Goal: Task Accomplishment & Management: Complete application form

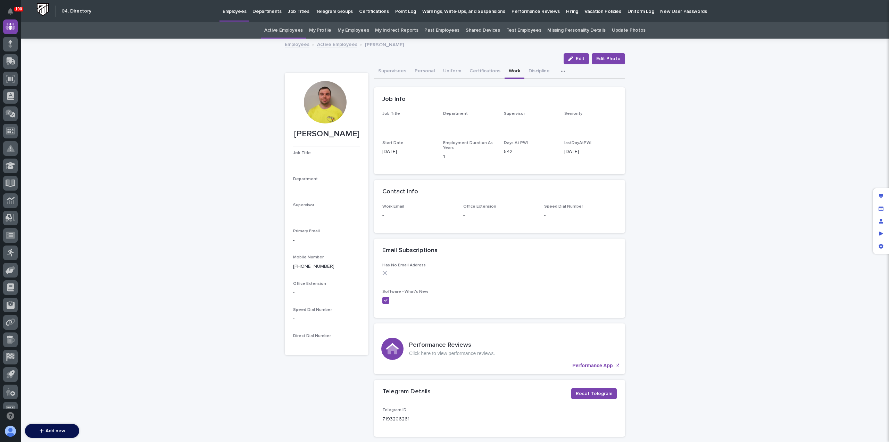
click at [566, 14] on p "Hiring" at bounding box center [572, 7] width 12 height 15
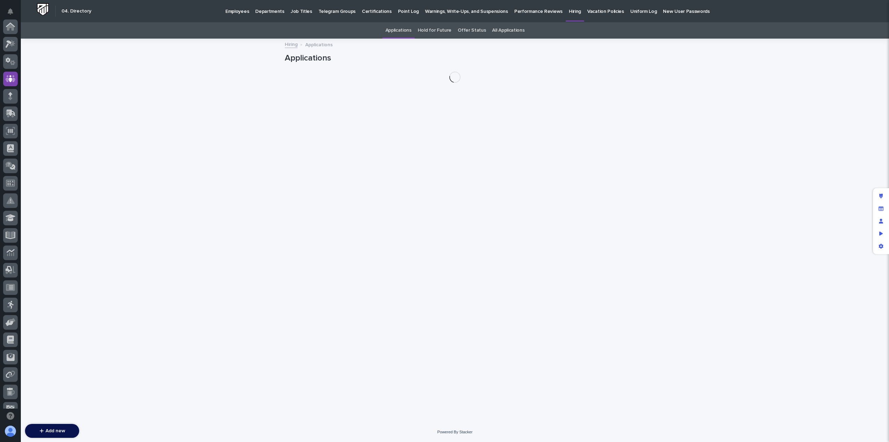
scroll to position [52, 0]
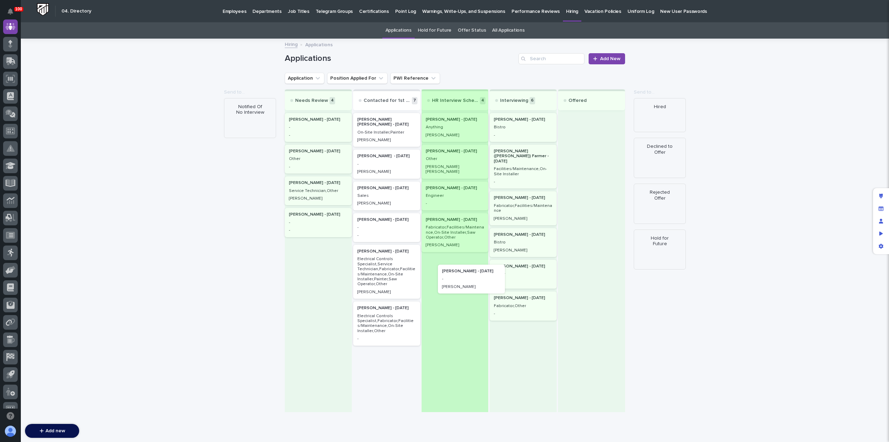
drag, startPoint x: 383, startPoint y: 164, endPoint x: 475, endPoint y: 283, distance: 150.4
click at [475, 283] on div "Needs Review 4 [PERSON_NAME] - [DATE] - - [PERSON_NAME] - [DATE] Other - [PERSO…" at bounding box center [455, 250] width 340 height 322
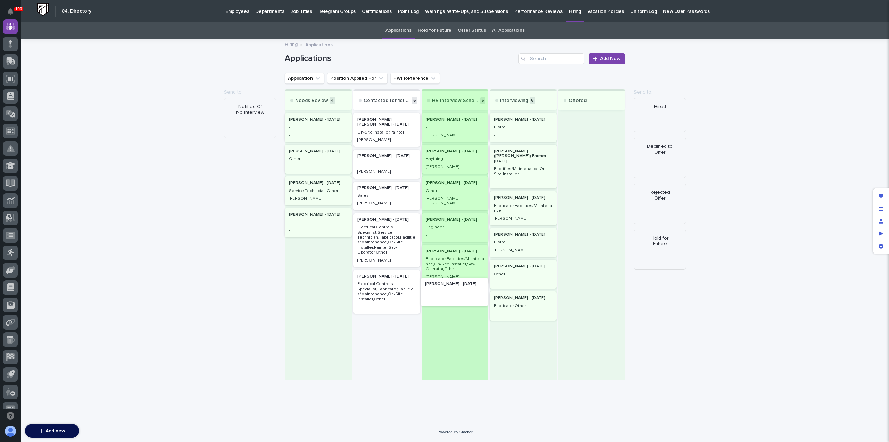
drag, startPoint x: 369, startPoint y: 226, endPoint x: 439, endPoint y: 293, distance: 96.6
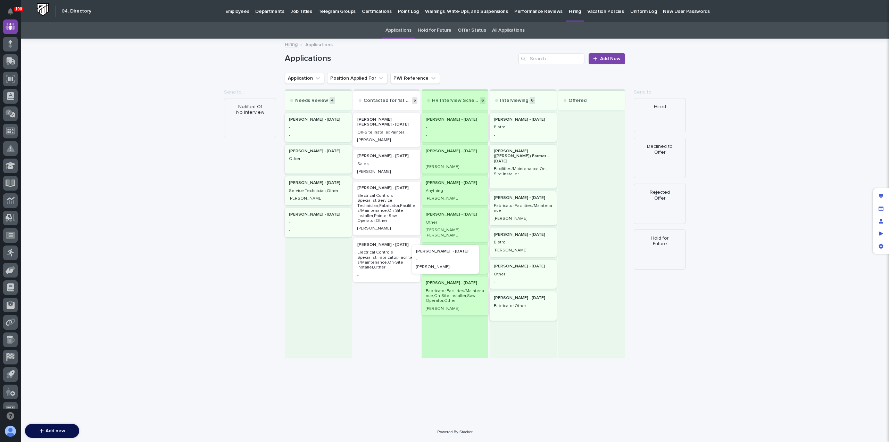
drag, startPoint x: 384, startPoint y: 166, endPoint x: 443, endPoint y: 264, distance: 114.5
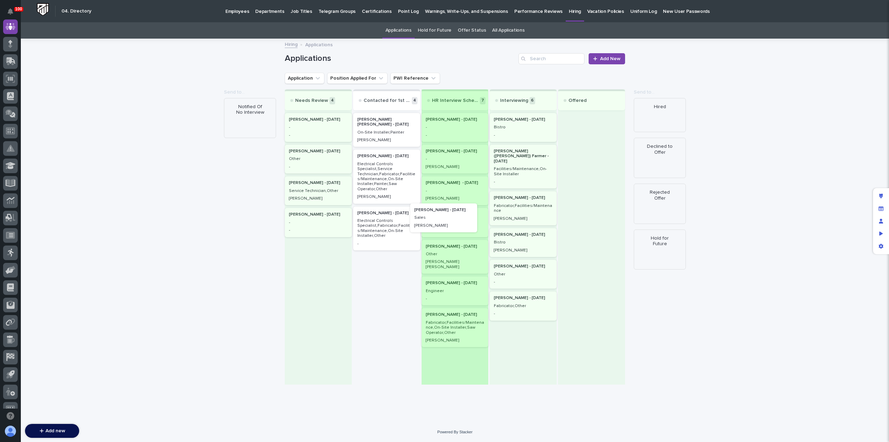
drag, startPoint x: 387, startPoint y: 169, endPoint x: 445, endPoint y: 226, distance: 81.3
click at [445, 226] on div "Needs Review 4 [PERSON_NAME] - [DATE] - - [PERSON_NAME] - [DATE] Other - [PERSO…" at bounding box center [455, 236] width 340 height 295
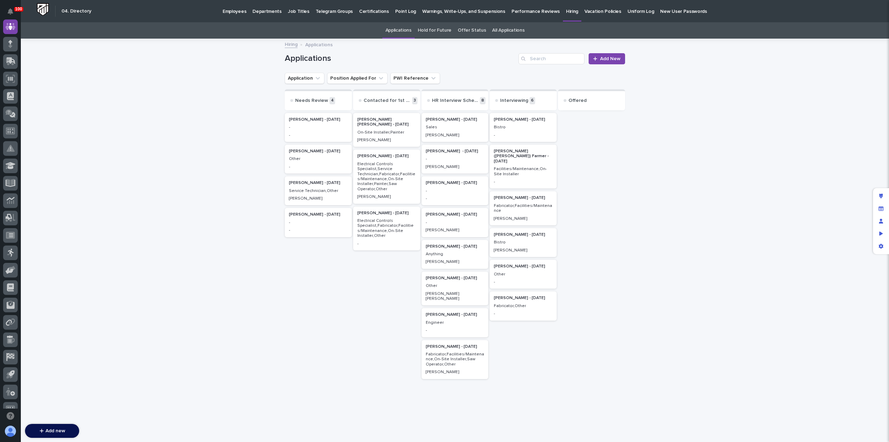
click at [379, 177] on p "Electrical Controls Specialist,Service Technician,Fabricator,Facilities/Mainten…" at bounding box center [386, 177] width 59 height 30
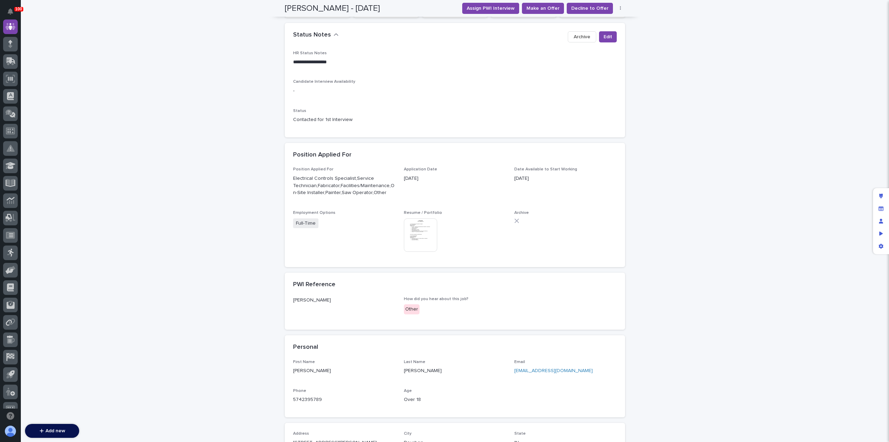
scroll to position [153, 0]
click at [408, 242] on img at bounding box center [420, 234] width 33 height 33
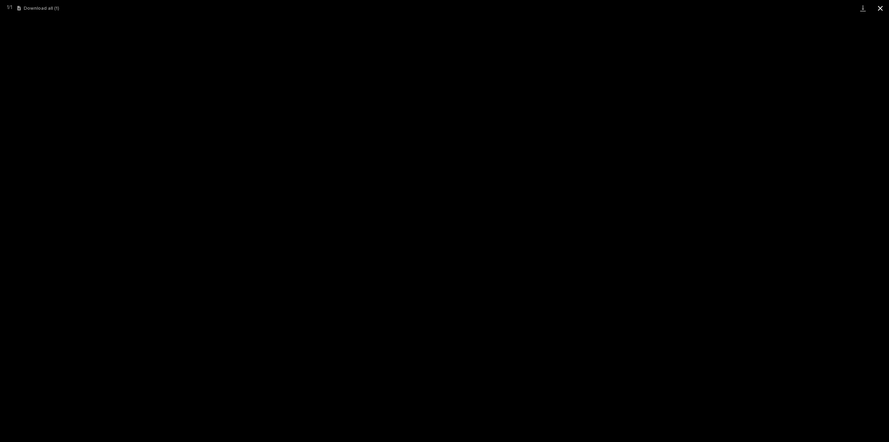
click at [880, 11] on button "Close gallery" at bounding box center [880, 8] width 17 height 16
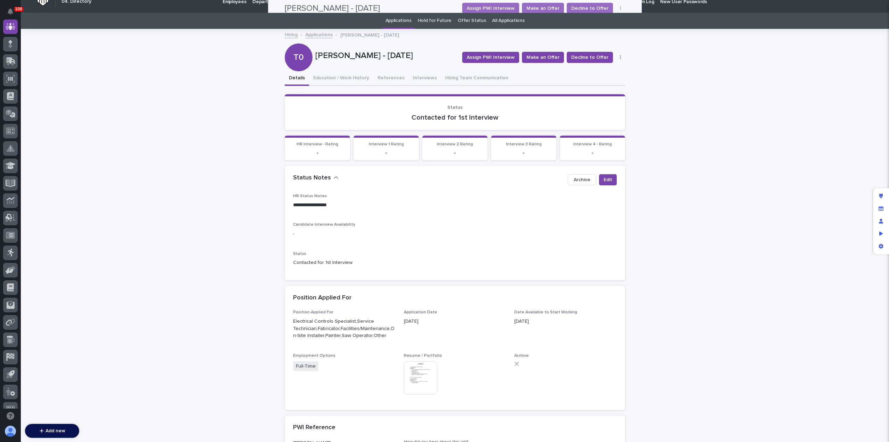
scroll to position [0, 0]
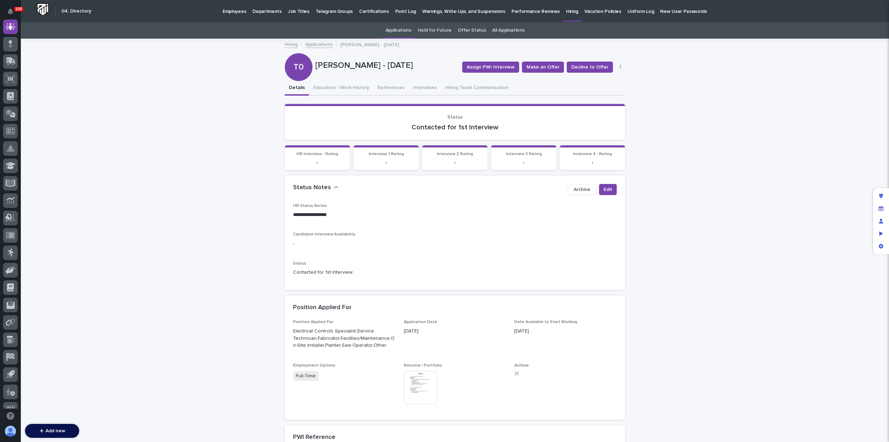
click at [315, 46] on link "Applications" at bounding box center [318, 44] width 27 height 8
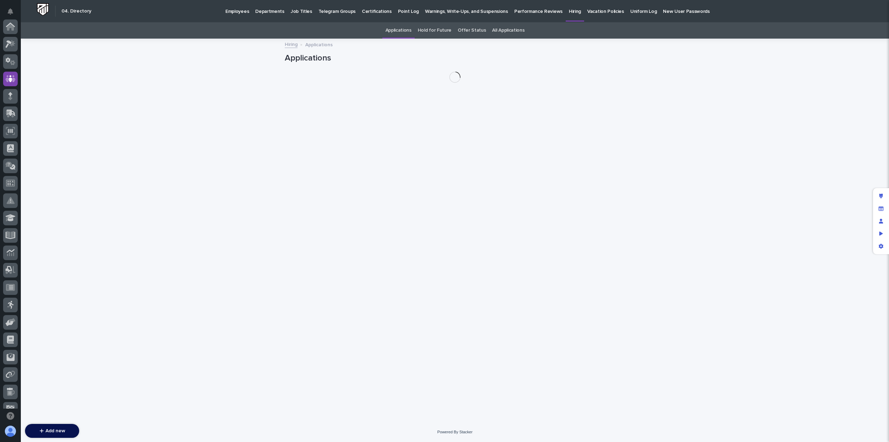
scroll to position [52, 0]
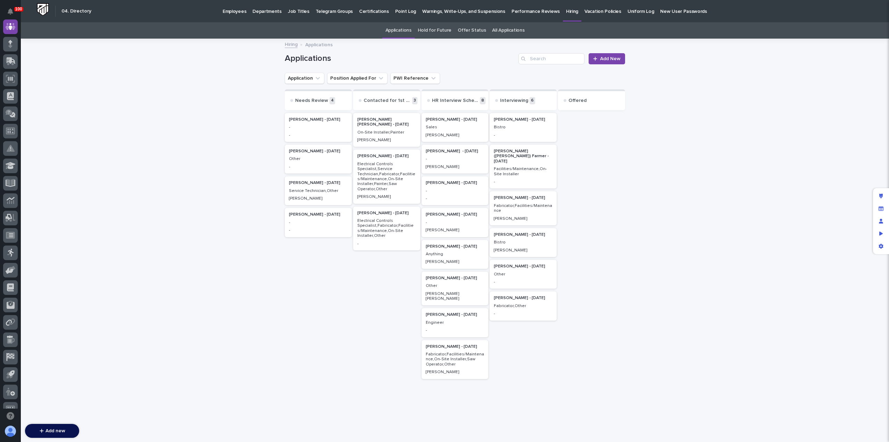
click at [368, 227] on p "Electrical Controls Specialist,Fabricator,Facilities/Maintenance,On-Site Instal…" at bounding box center [386, 228] width 59 height 20
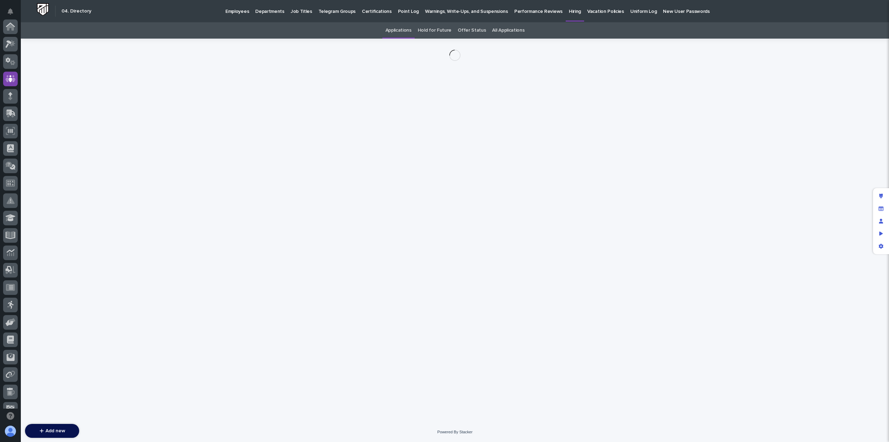
scroll to position [52, 0]
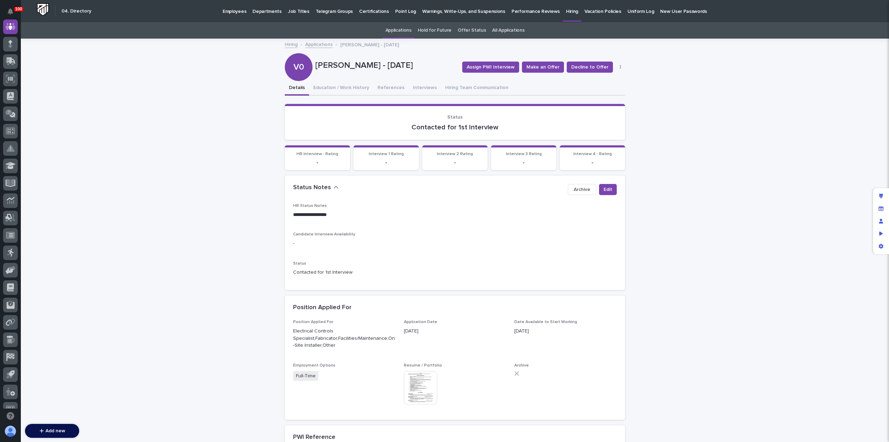
click at [419, 383] on img at bounding box center [420, 387] width 33 height 33
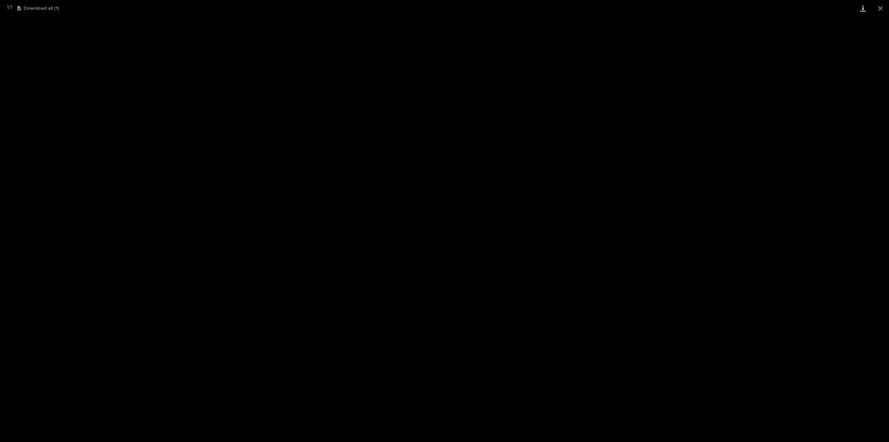
drag, startPoint x: 881, startPoint y: 7, endPoint x: 871, endPoint y: 16, distance: 13.0
click at [880, 9] on button "Close gallery" at bounding box center [880, 8] width 17 height 16
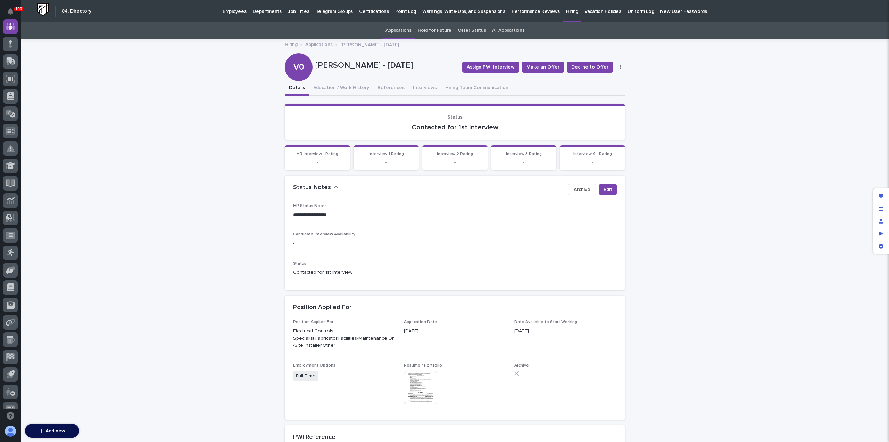
click at [296, 87] on button "Details" at bounding box center [297, 88] width 24 height 15
